Goal: Information Seeking & Learning: Learn about a topic

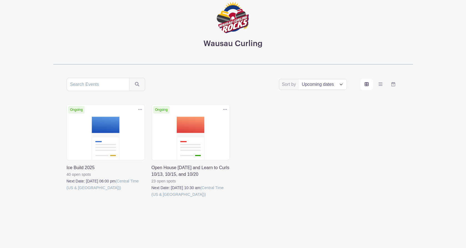
scroll to position [39, 0]
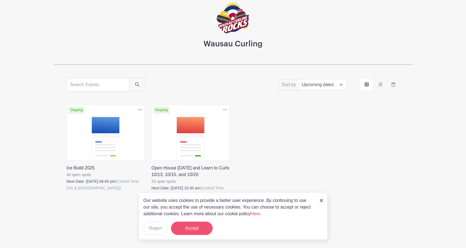
click at [199, 227] on button "Accept" at bounding box center [192, 228] width 42 height 13
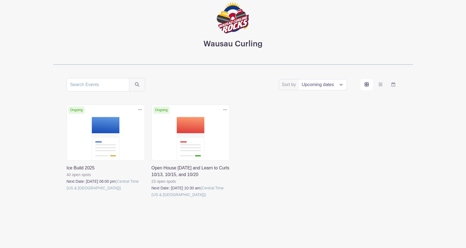
click at [67, 191] on link at bounding box center [67, 191] width 0 height 0
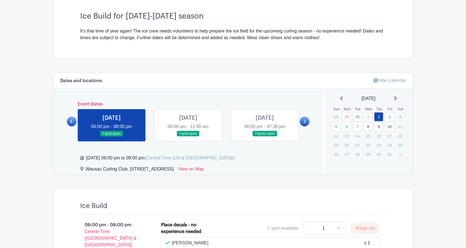
scroll to position [161, 0]
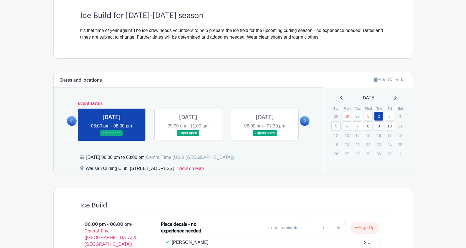
click at [304, 122] on icon at bounding box center [305, 121] width 2 height 4
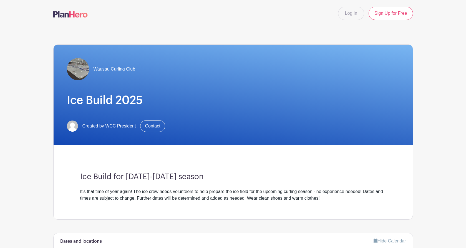
scroll to position [0, 0]
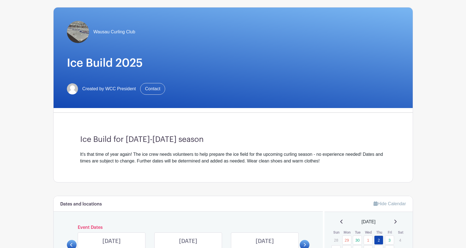
scroll to position [39, 0]
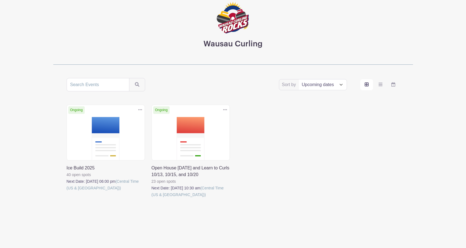
click at [152, 198] on link at bounding box center [152, 198] width 0 height 0
